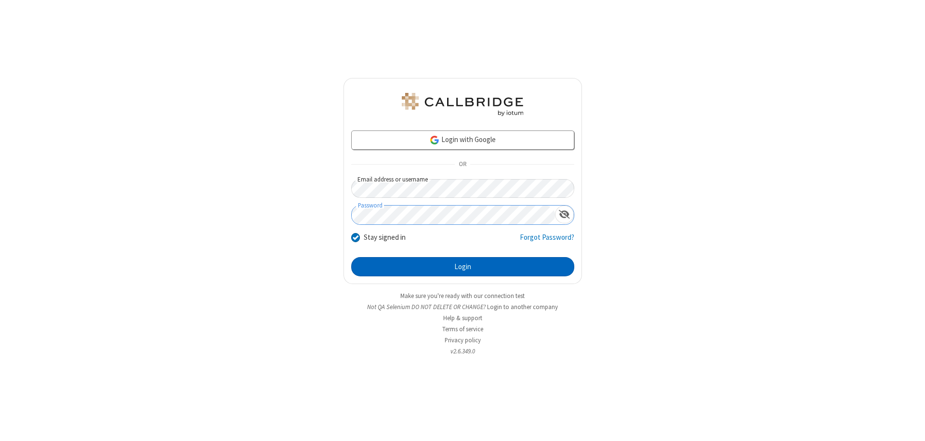
click at [463, 267] on button "Login" at bounding box center [462, 266] width 223 height 19
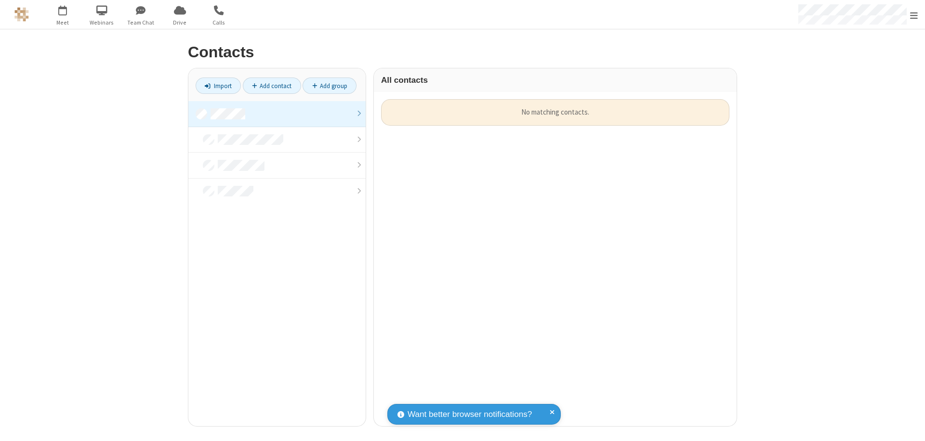
scroll to position [8, 8]
click at [277, 114] on link at bounding box center [276, 114] width 177 height 26
click at [272, 86] on link "Add contact" at bounding box center [272, 86] width 58 height 16
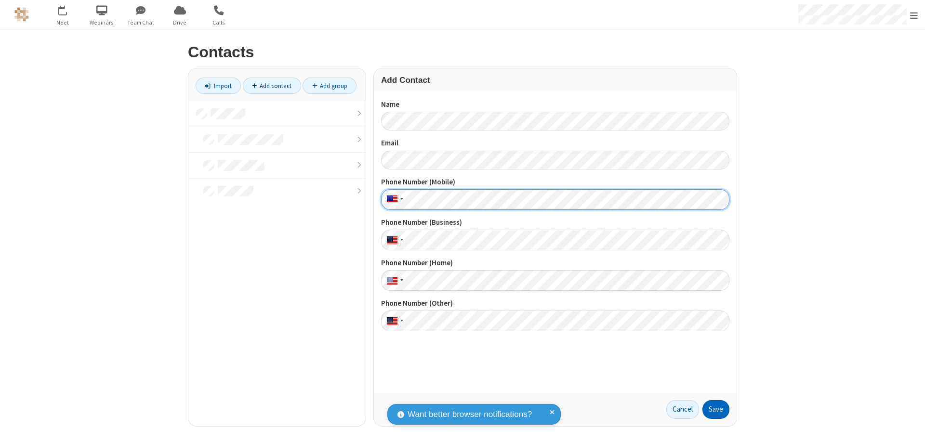
click at [716, 410] on button "Save" at bounding box center [716, 409] width 27 height 19
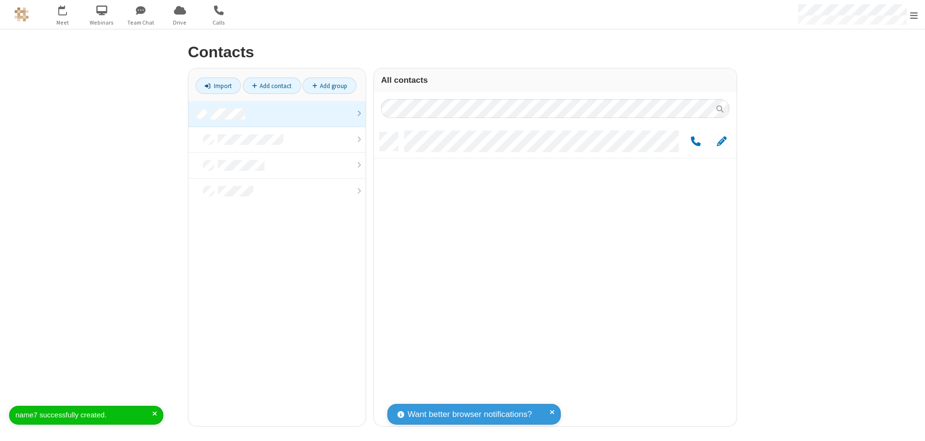
scroll to position [294, 356]
